Goal: Task Accomplishment & Management: Complete application form

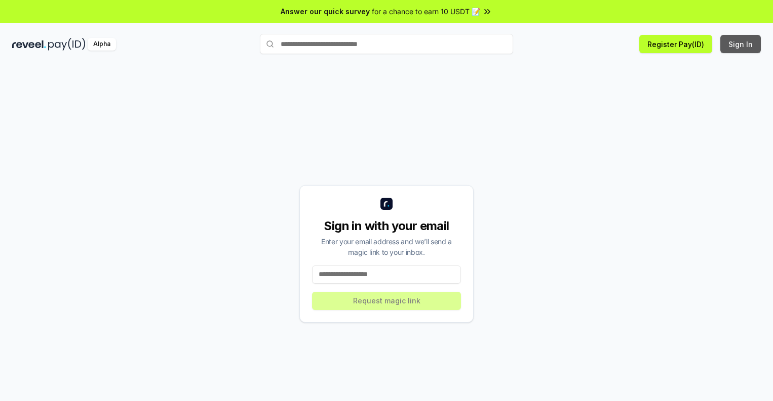
click at [741, 44] on button "Sign In" at bounding box center [740, 44] width 40 height 18
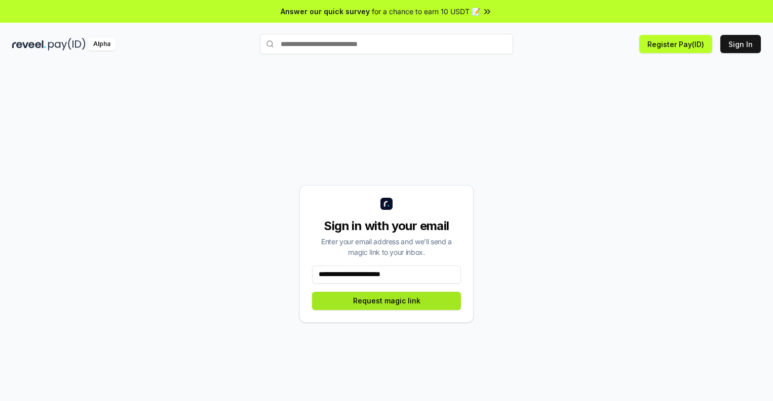
type input "**********"
click at [386, 301] on button "Request magic link" at bounding box center [386, 301] width 149 height 18
